Goal: Task Accomplishment & Management: Manage account settings

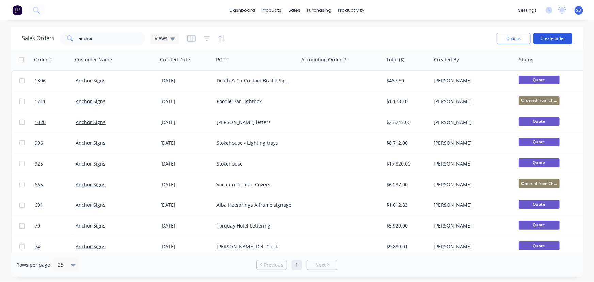
click at [552, 40] on button "Create order" at bounding box center [553, 38] width 39 height 11
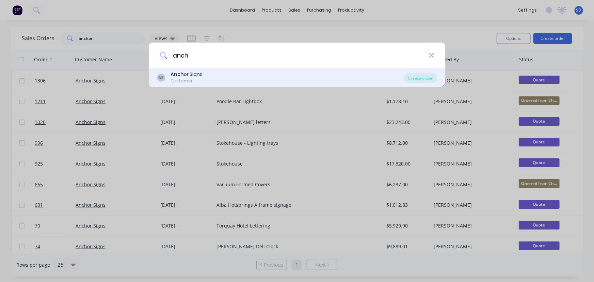
type input "anch"
click at [193, 82] on div "Customer" at bounding box center [187, 81] width 32 height 6
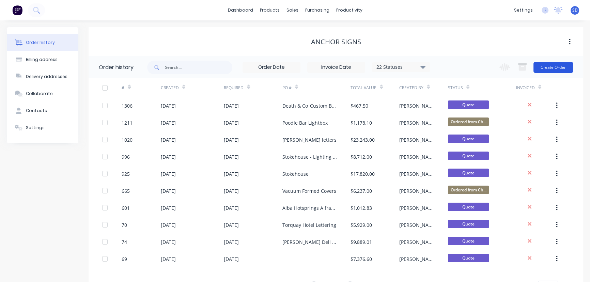
click at [548, 68] on button "Create Order" at bounding box center [553, 67] width 40 height 11
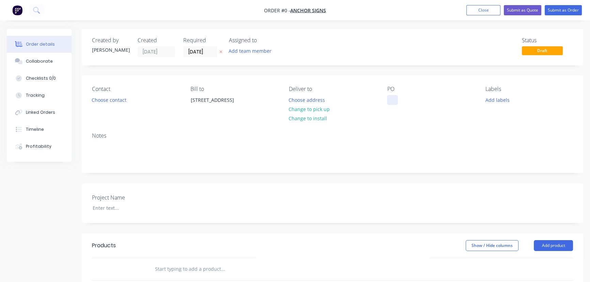
drag, startPoint x: 389, startPoint y: 97, endPoint x: 427, endPoint y: 130, distance: 50.0
click at [390, 97] on div at bounding box center [392, 100] width 11 height 10
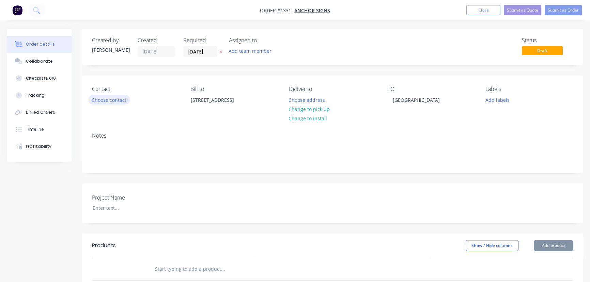
click at [99, 101] on button "Choose contact" at bounding box center [109, 99] width 42 height 9
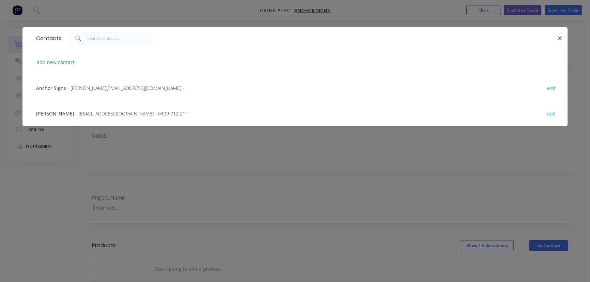
click at [108, 88] on span "- glen@anchorsignsaustralia.com -" at bounding box center [125, 88] width 117 height 6
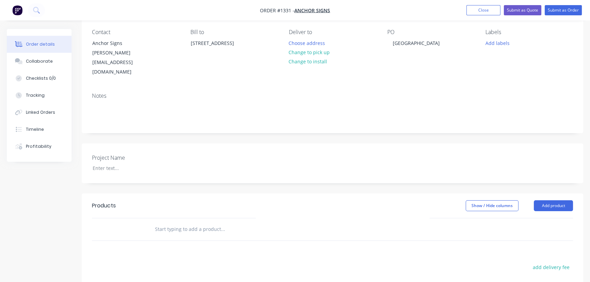
scroll to position [155, 0]
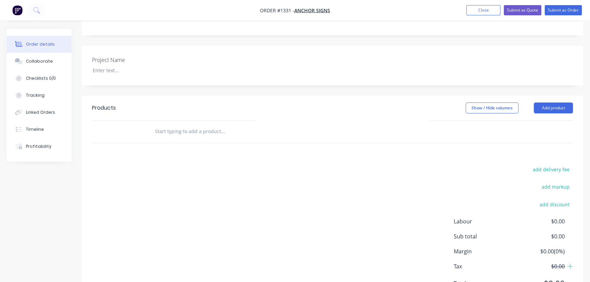
drag, startPoint x: 171, startPoint y: 115, endPoint x: 261, endPoint y: 151, distance: 97.3
click at [171, 125] on input "text" at bounding box center [223, 132] width 136 height 14
type input "3mm Laser Cutting"
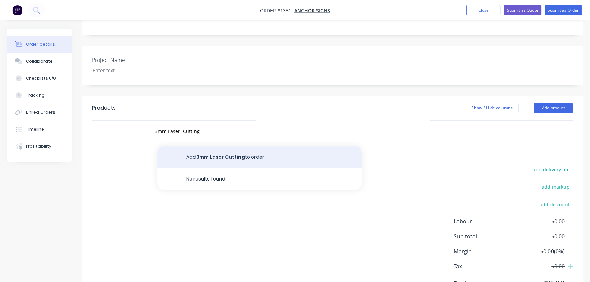
click at [265, 146] on button "Add 3mm Laser Cutting to order" at bounding box center [259, 157] width 204 height 22
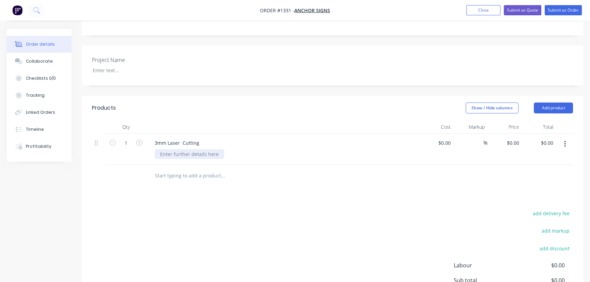
click at [174, 149] on div at bounding box center [189, 154] width 69 height 10
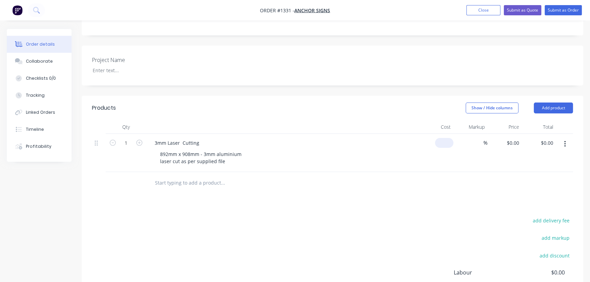
click at [443, 138] on div "$0.00" at bounding box center [444, 143] width 18 height 10
type input "$90.00"
drag, startPoint x: 475, startPoint y: 153, endPoint x: 480, endPoint y: 136, distance: 17.8
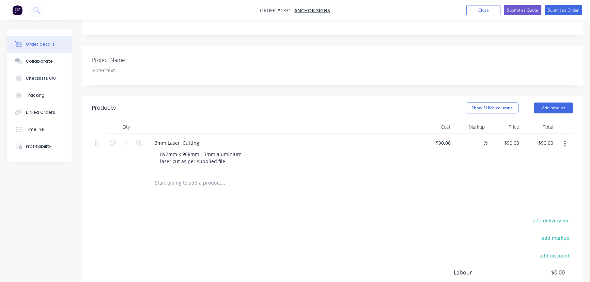
click at [477, 146] on div "%" at bounding box center [470, 153] width 34 height 38
click at [476, 138] on input at bounding box center [480, 143] width 8 height 10
type input "40"
type input "$126.00"
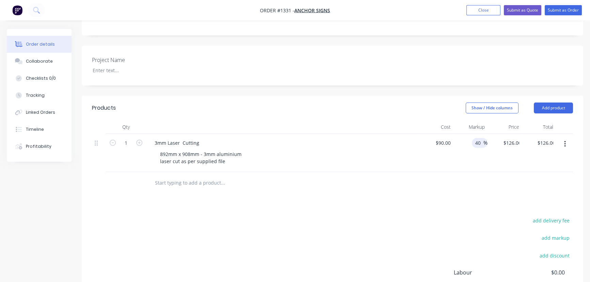
click at [481, 216] on div "add delivery fee add markup add discount Labour $0.00 Sub total $90.00 Margin $…" at bounding box center [332, 281] width 481 height 131
click at [479, 138] on input "40" at bounding box center [479, 143] width 9 height 10
type input "45"
type input "$130.50"
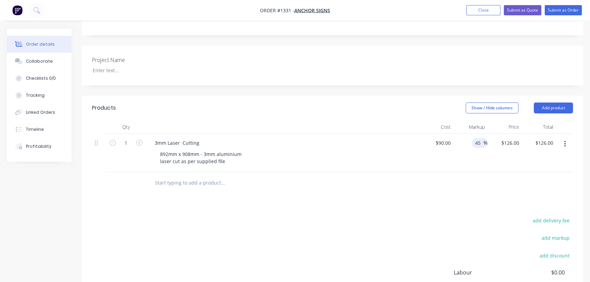
type input "$130.50"
click at [488, 188] on div "Products Show / Hide columns Add product Qty Cost Markup Price Total 1 3mm Lase…" at bounding box center [332, 227] width 501 height 262
click at [442, 138] on div "90 $90.00" at bounding box center [442, 143] width 21 height 10
click at [442, 138] on div "90 90" at bounding box center [448, 143] width 12 height 10
type input "$100.00"
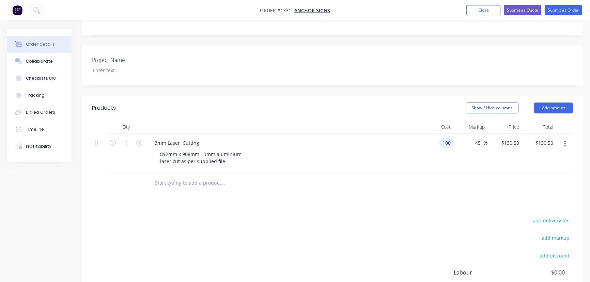
type input "$145.00"
click at [460, 151] on div "45 45 %" at bounding box center [470, 153] width 34 height 38
click at [555, 11] on button "Submit as Order" at bounding box center [563, 10] width 37 height 10
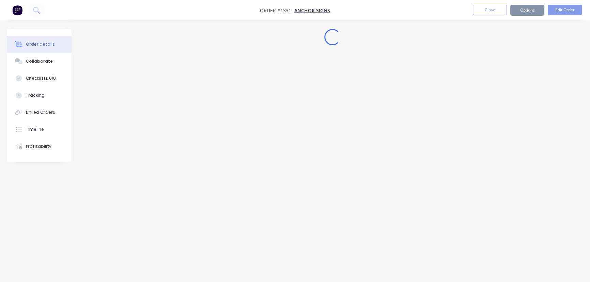
scroll to position [0, 0]
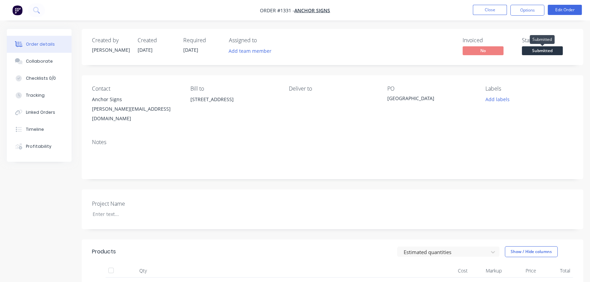
click at [535, 50] on span "Submitted" at bounding box center [542, 50] width 41 height 9
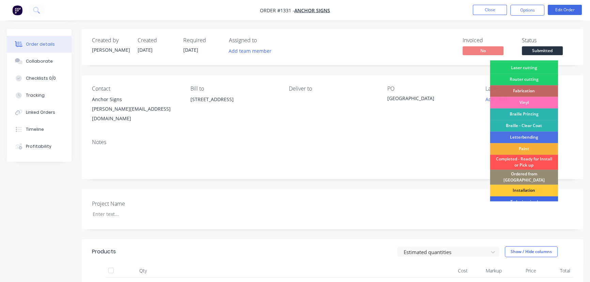
scroll to position [47, 0]
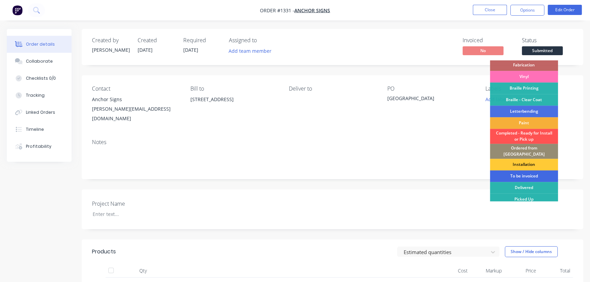
click at [526, 173] on div "To be invoiced" at bounding box center [524, 176] width 68 height 12
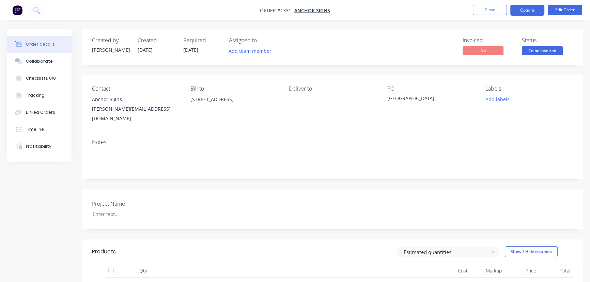
click at [527, 10] on button "Options" at bounding box center [527, 10] width 34 height 11
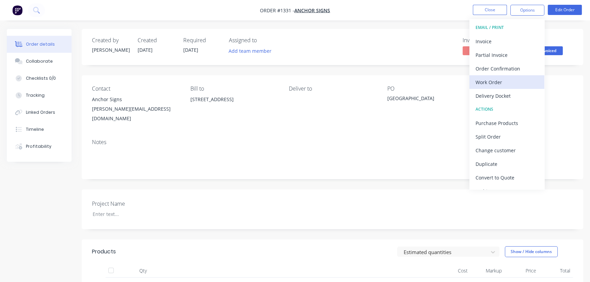
click at [497, 83] on div "Work Order" at bounding box center [507, 82] width 63 height 10
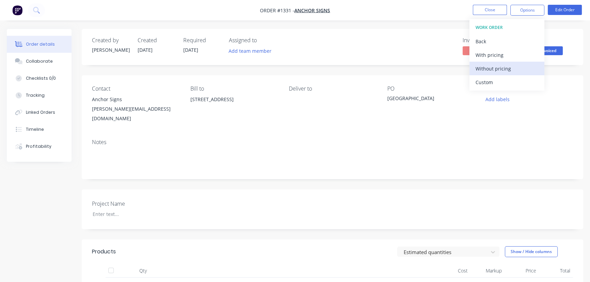
click at [498, 71] on div "Without pricing" at bounding box center [507, 69] width 63 height 10
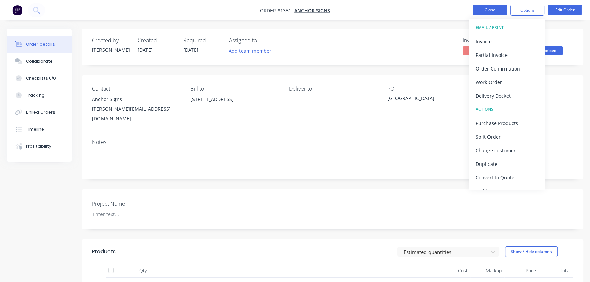
click at [494, 5] on button "Close" at bounding box center [490, 10] width 34 height 10
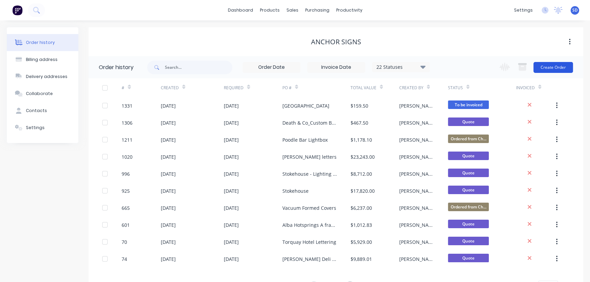
click at [546, 66] on button "Create Order" at bounding box center [553, 67] width 40 height 11
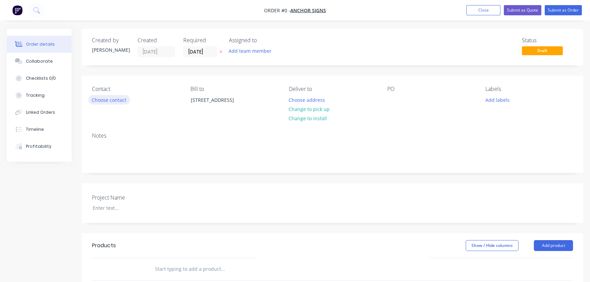
click at [111, 103] on button "Choose contact" at bounding box center [109, 99] width 42 height 9
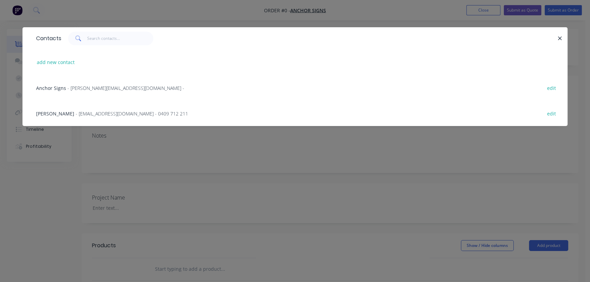
click at [72, 91] on div "Anchor Signs - glen@anchorsignsaustralia.com -" at bounding box center [110, 87] width 148 height 7
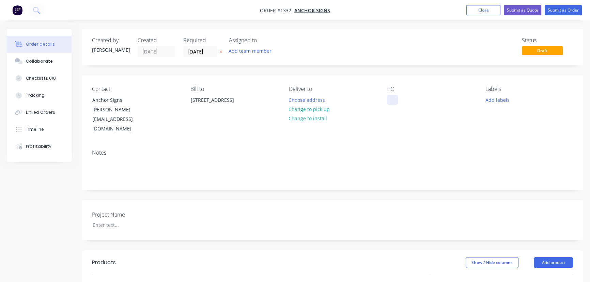
click at [392, 103] on div at bounding box center [392, 100] width 11 height 10
click at [441, 127] on div "Contact Anchor Signs glen@anchorsignsaustralia.com Bill to Unit 2 Bluff Road HA…" at bounding box center [332, 133] width 501 height 114
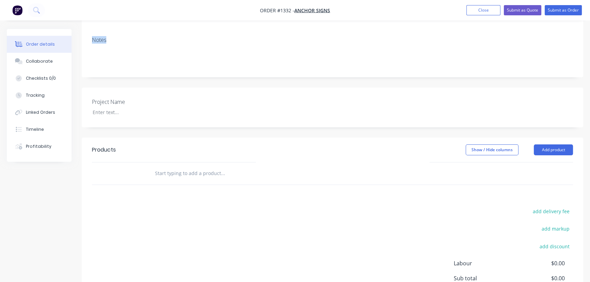
scroll to position [124, 0]
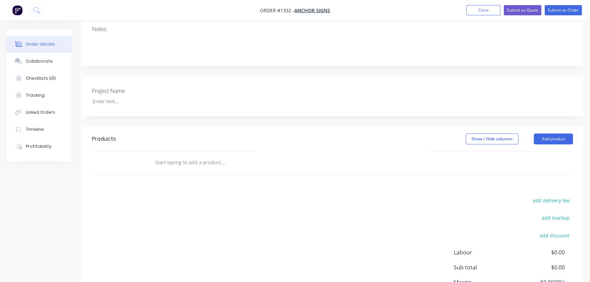
click at [169, 158] on div "Products Show / Hide columns Add product add delivery fee add markup add discou…" at bounding box center [332, 232] width 501 height 211
click at [170, 156] on input "text" at bounding box center [223, 163] width 136 height 14
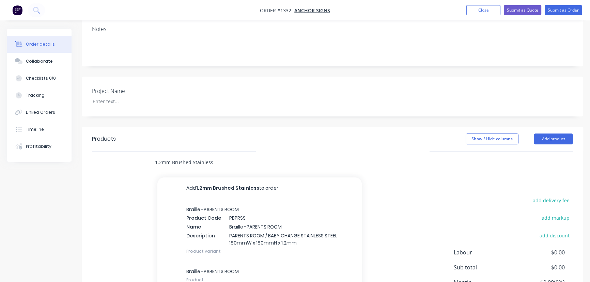
type input "1.2mm Brushed Stainless"
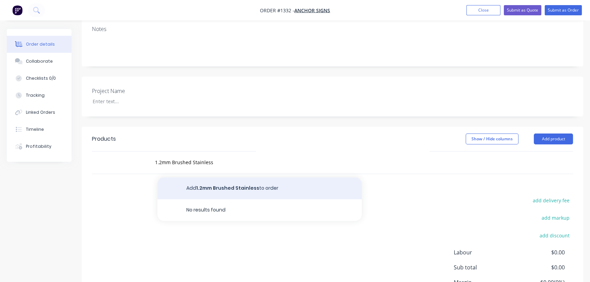
click at [210, 177] on button "Add 1.2mm Brushed Stainless to order" at bounding box center [259, 188] width 204 height 22
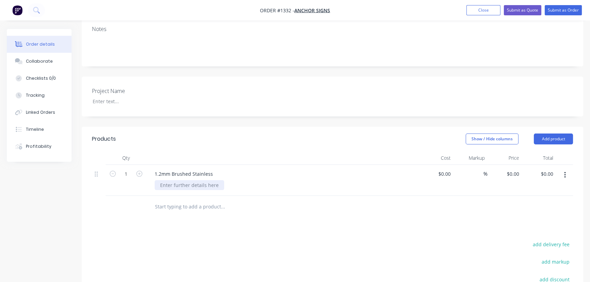
click at [190, 180] on div at bounding box center [189, 185] width 69 height 10
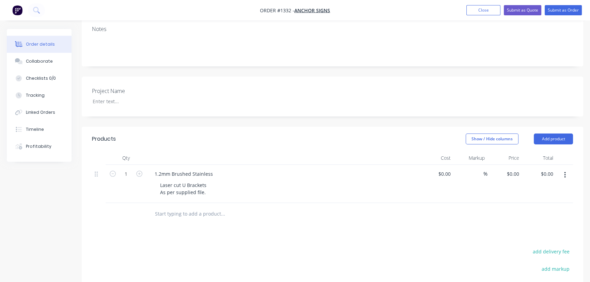
click at [283, 212] on div "Products Show / Hide columns Add product Qty Cost Markup Price Total 1 1.2mm Br…" at bounding box center [332, 258] width 501 height 262
click at [447, 169] on input at bounding box center [446, 174] width 16 height 10
type input "$125.00"
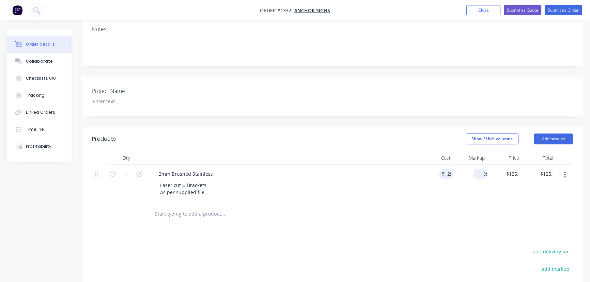
click at [474, 169] on div "%" at bounding box center [480, 174] width 15 height 10
type input "40"
type input "$175.00"
click at [521, 211] on div "Products Show / Hide columns Add product Qty Cost Markup Price Total 1 1.2mm Br…" at bounding box center [332, 258] width 501 height 262
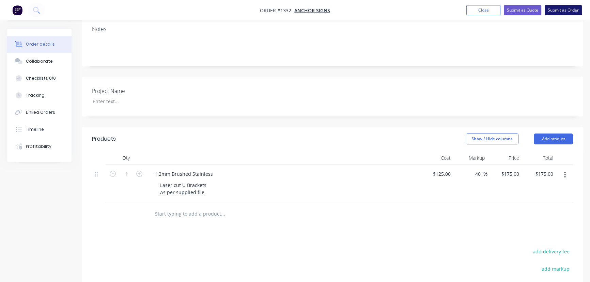
click at [552, 9] on button "Submit as Order" at bounding box center [563, 10] width 37 height 10
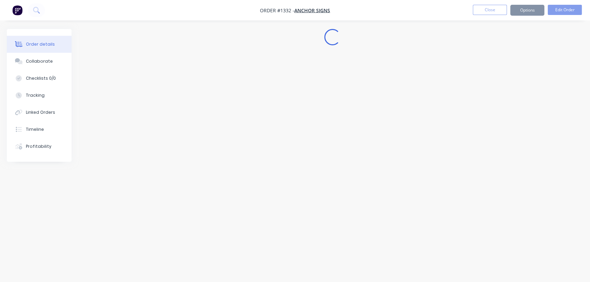
scroll to position [0, 0]
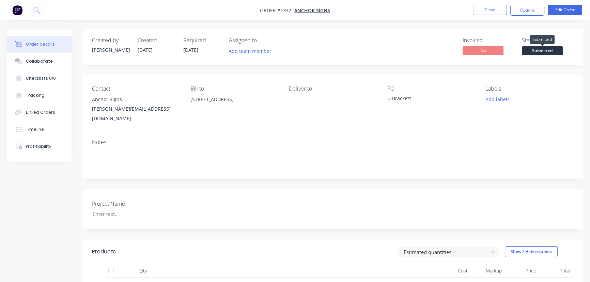
click at [530, 48] on span "Submitted" at bounding box center [542, 50] width 41 height 9
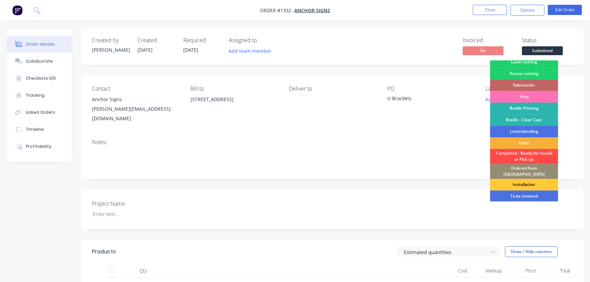
scroll to position [47, 0]
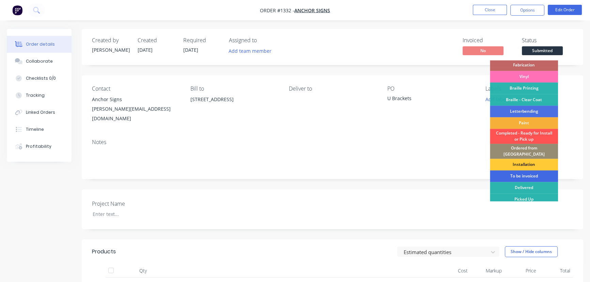
click at [522, 171] on div "To be invoiced" at bounding box center [524, 176] width 68 height 12
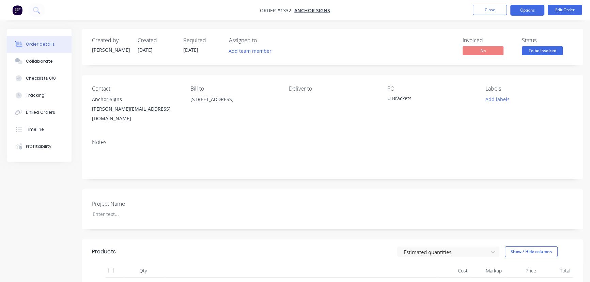
click at [539, 10] on button "Options" at bounding box center [527, 10] width 34 height 11
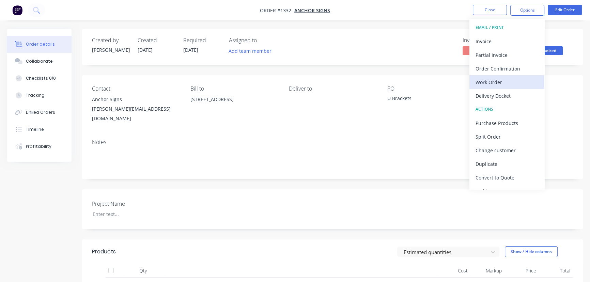
click at [497, 84] on div "Work Order" at bounding box center [507, 82] width 63 height 10
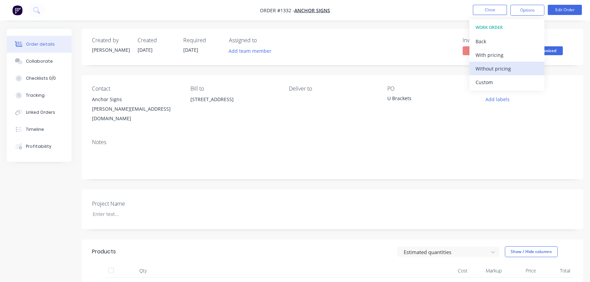
click at [489, 68] on div "Without pricing" at bounding box center [507, 69] width 63 height 10
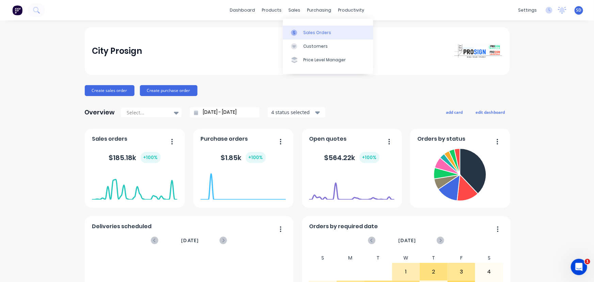
drag, startPoint x: 292, startPoint y: 10, endPoint x: 302, endPoint y: 27, distance: 20.0
click at [155, 0] on div "sales" at bounding box center [294, 10] width 19 height 10
click at [155, 0] on div "Sales Orders" at bounding box center [318, 33] width 28 height 6
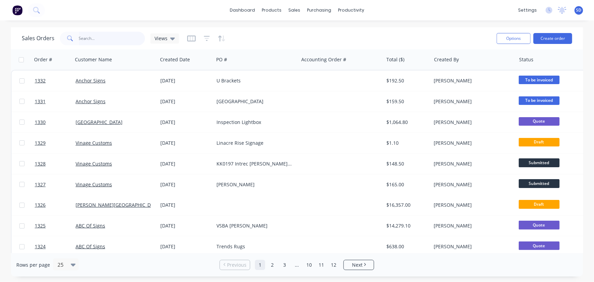
click at [99, 0] on input "text" at bounding box center [112, 39] width 66 height 14
type input "printem"
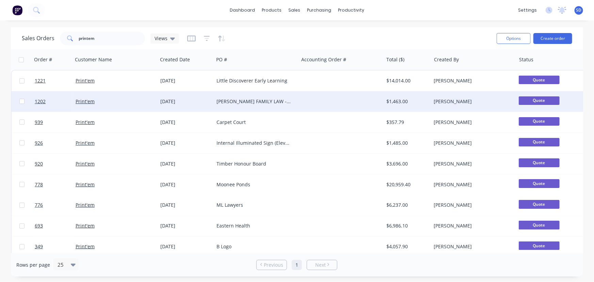
click at [155, 0] on div "[PERSON_NAME] FAMILY LAW - Reception Lightbox" at bounding box center [256, 101] width 85 height 20
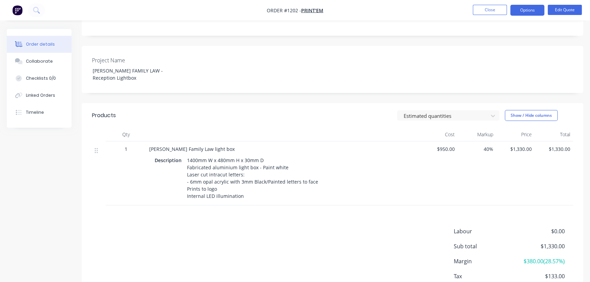
scroll to position [155, 0]
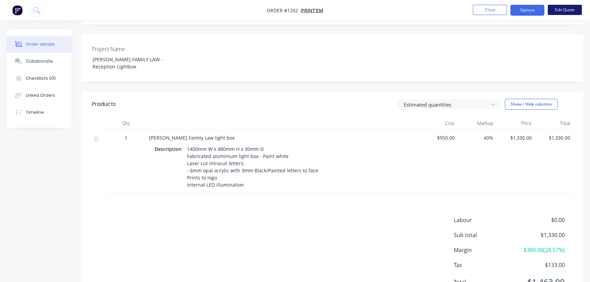
click at [155, 0] on button "Edit Quote" at bounding box center [565, 10] width 34 height 10
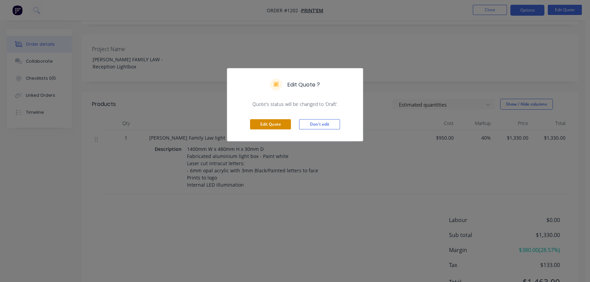
click at [155, 0] on button "Edit Quote" at bounding box center [270, 124] width 41 height 10
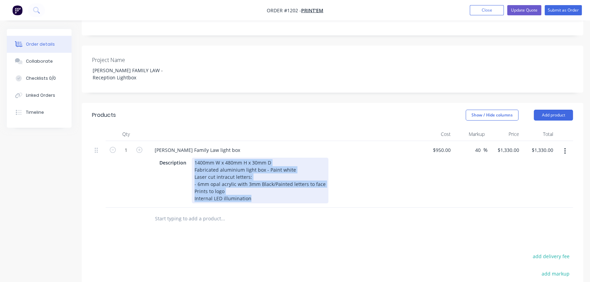
drag, startPoint x: 250, startPoint y: 181, endPoint x: 189, endPoint y: 140, distance: 73.4
click at [155, 0] on div "Description 1400mm W x 480mm H x 30mm D Fabricated aluminium light box - Paint …" at bounding box center [281, 181] width 249 height 46
paste div
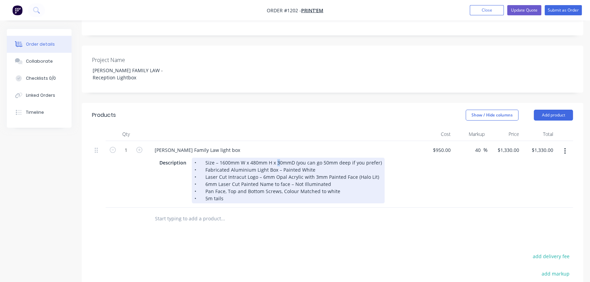
click at [155, 0] on div "• Size – 1600mm W x 480mm H x 30mmD (you can go 50mm deep if you prefer) • Fabr…" at bounding box center [288, 181] width 193 height 46
drag, startPoint x: 292, startPoint y: 145, endPoint x: 382, endPoint y: 150, distance: 89.7
click at [155, 0] on div "Description • Size – 1600mm W x 480mm H x 50mmD (you can go 50mm deep if you pr…" at bounding box center [281, 181] width 249 height 46
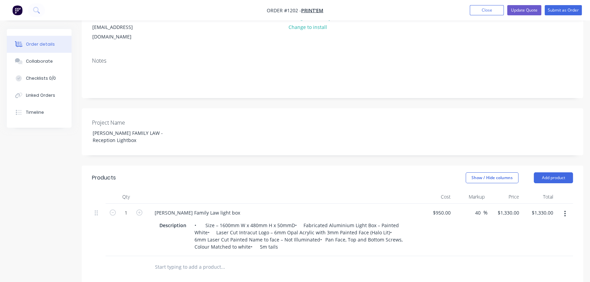
scroll to position [62, 0]
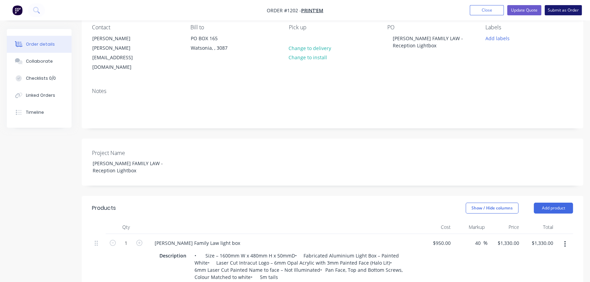
click at [155, 0] on button "Submit as Order" at bounding box center [563, 10] width 37 height 10
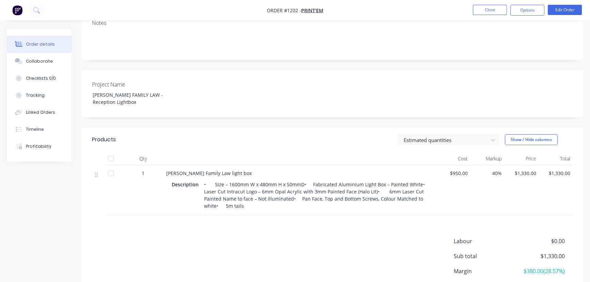
scroll to position [31, 0]
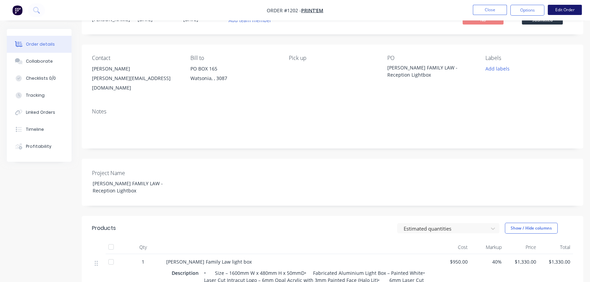
click at [155, 0] on button "Edit Order" at bounding box center [565, 10] width 34 height 10
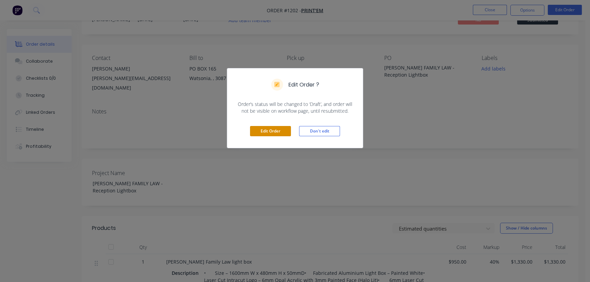
drag, startPoint x: 284, startPoint y: 131, endPoint x: 276, endPoint y: 133, distance: 7.9
click at [155, 0] on button "Edit Order" at bounding box center [270, 131] width 41 height 10
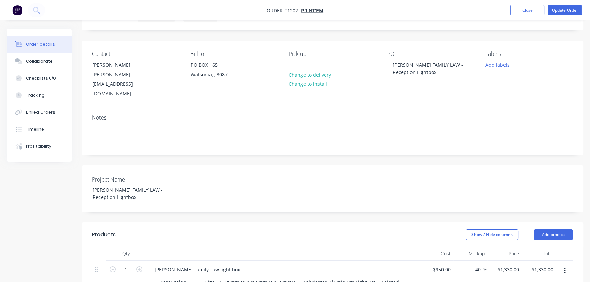
scroll to position [155, 0]
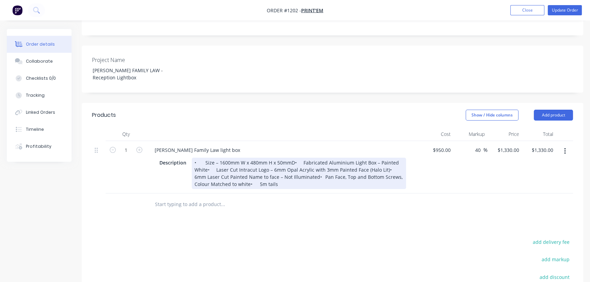
click at [155, 0] on div "• Size – 1600mm W x 480mm H x 50mmD• Fabricated Aluminium Light Box – Painted W…" at bounding box center [299, 173] width 214 height 31
drag, startPoint x: 204, startPoint y: 145, endPoint x: 185, endPoint y: 146, distance: 18.7
click at [155, 0] on div "Description • Size – 1600mm W x 480mm H x 50mmD• Fabricated Aluminium Light Box…" at bounding box center [281, 173] width 249 height 31
drag, startPoint x: 293, startPoint y: 145, endPoint x: 283, endPoint y: 145, distance: 9.9
click at [155, 0] on div "Size – 1600mm W x 480mm H x 50mmD• Fabricated Aluminium Light Box – Painted Whi…" at bounding box center [299, 173] width 214 height 31
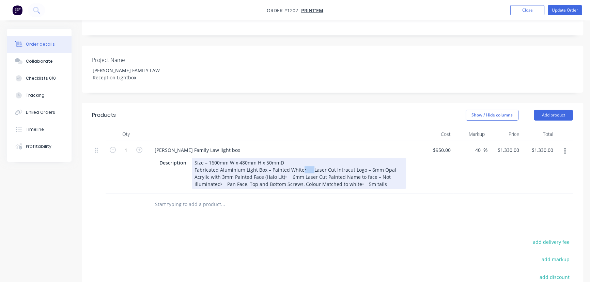
drag, startPoint x: 313, startPoint y: 152, endPoint x: 299, endPoint y: 153, distance: 13.6
click at [155, 0] on div "Size – 1600mm W x 480mm H x 50mmD Fabricated Aluminium Light Box – Painted Whit…" at bounding box center [299, 173] width 214 height 31
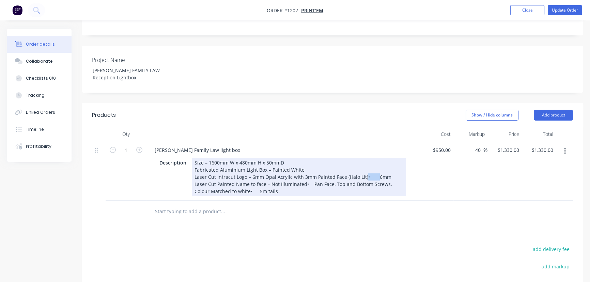
drag, startPoint x: 373, startPoint y: 159, endPoint x: 363, endPoint y: 159, distance: 9.5
click at [155, 0] on div "Size – 1600mm W x 480mm H x 50mmD Fabricated Aluminium Light Box – Painted Whit…" at bounding box center [299, 177] width 214 height 38
drag, startPoint x: 322, startPoint y: 166, endPoint x: 314, endPoint y: 167, distance: 8.2
click at [155, 0] on div "Size – 1600mm W x 480mm H x 50mmD Fabricated Aluminium Light Box – Painted Whit…" at bounding box center [299, 177] width 214 height 38
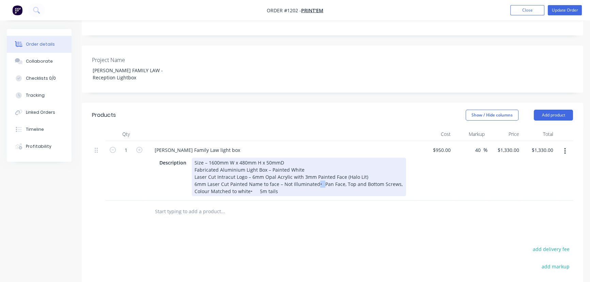
drag, startPoint x: 322, startPoint y: 168, endPoint x: 316, endPoint y: 167, distance: 5.5
click at [155, 0] on div "Size – 1600mm W x 480mm H x 50mmD Fabricated Aluminium Light Box – Painted Whit…" at bounding box center [299, 177] width 214 height 38
drag, startPoint x: 333, startPoint y: 173, endPoint x: 325, endPoint y: 173, distance: 7.5
click at [155, 0] on div "Size – 1600mm W x 480mm H x 50mmD Fabricated Aluminium Light Box – Painted Whit…" at bounding box center [281, 177] width 179 height 38
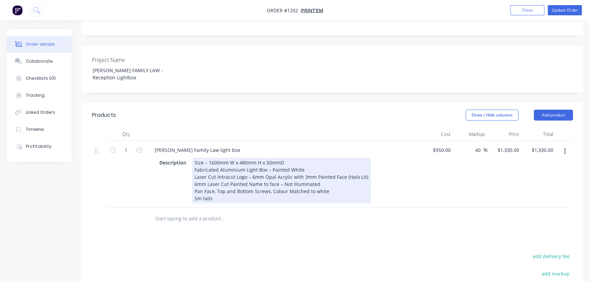
click at [155, 0] on div "Size – 1600mm W x 480mm H x 50mmD Fabricated Aluminium Light Box – Painted Whit…" at bounding box center [281, 181] width 179 height 46
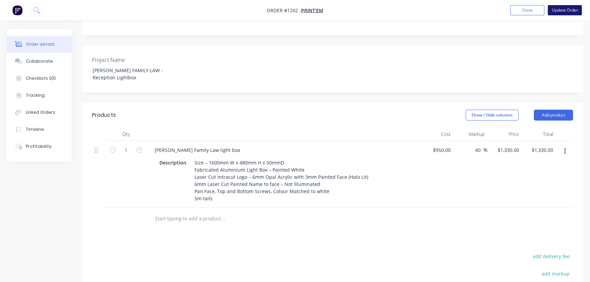
click at [155, 0] on button "Update Order" at bounding box center [565, 10] width 34 height 10
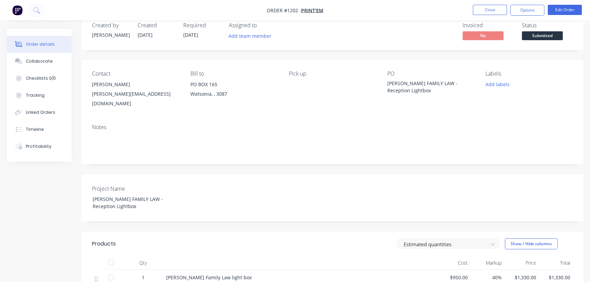
scroll to position [0, 0]
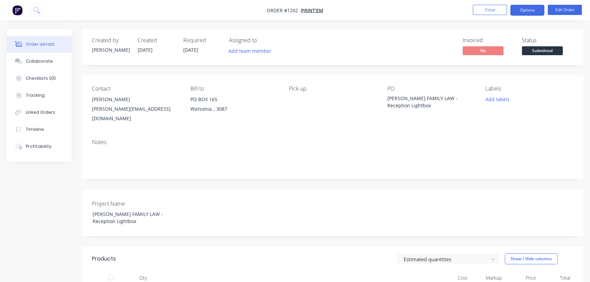
click at [155, 0] on button "Options" at bounding box center [527, 10] width 34 height 11
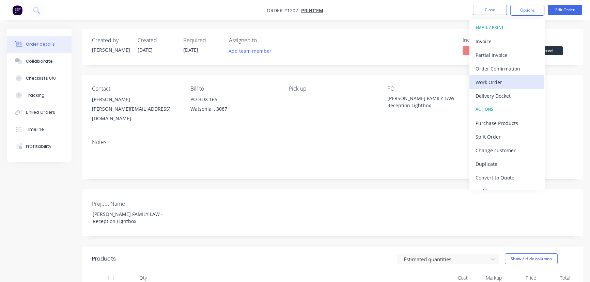
click at [155, 0] on div "Work Order" at bounding box center [507, 82] width 63 height 10
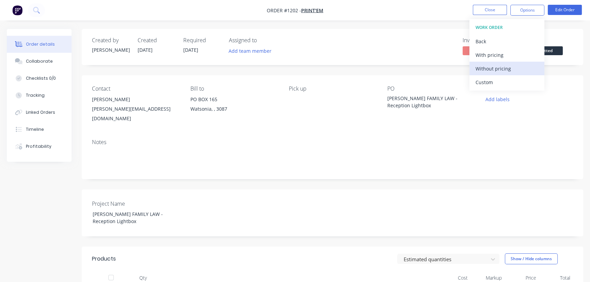
click at [155, 0] on div "Without pricing" at bounding box center [507, 69] width 63 height 10
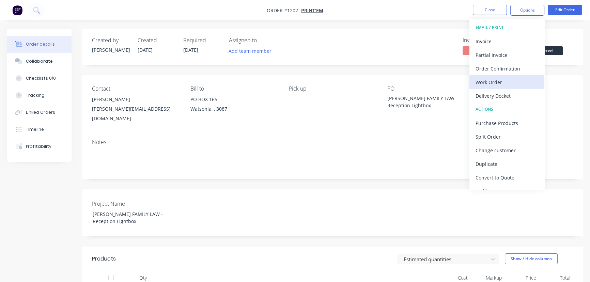
click at [155, 0] on div "Work Order" at bounding box center [507, 82] width 63 height 10
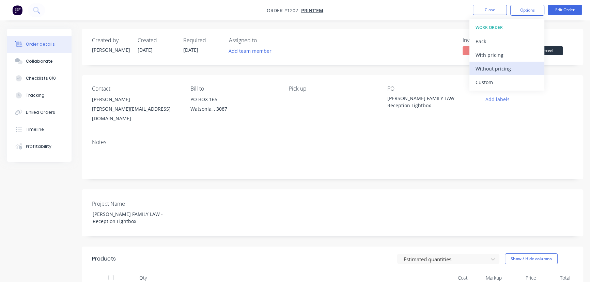
click at [155, 0] on div "Without pricing" at bounding box center [507, 69] width 63 height 10
